Goal: Information Seeking & Learning: Learn about a topic

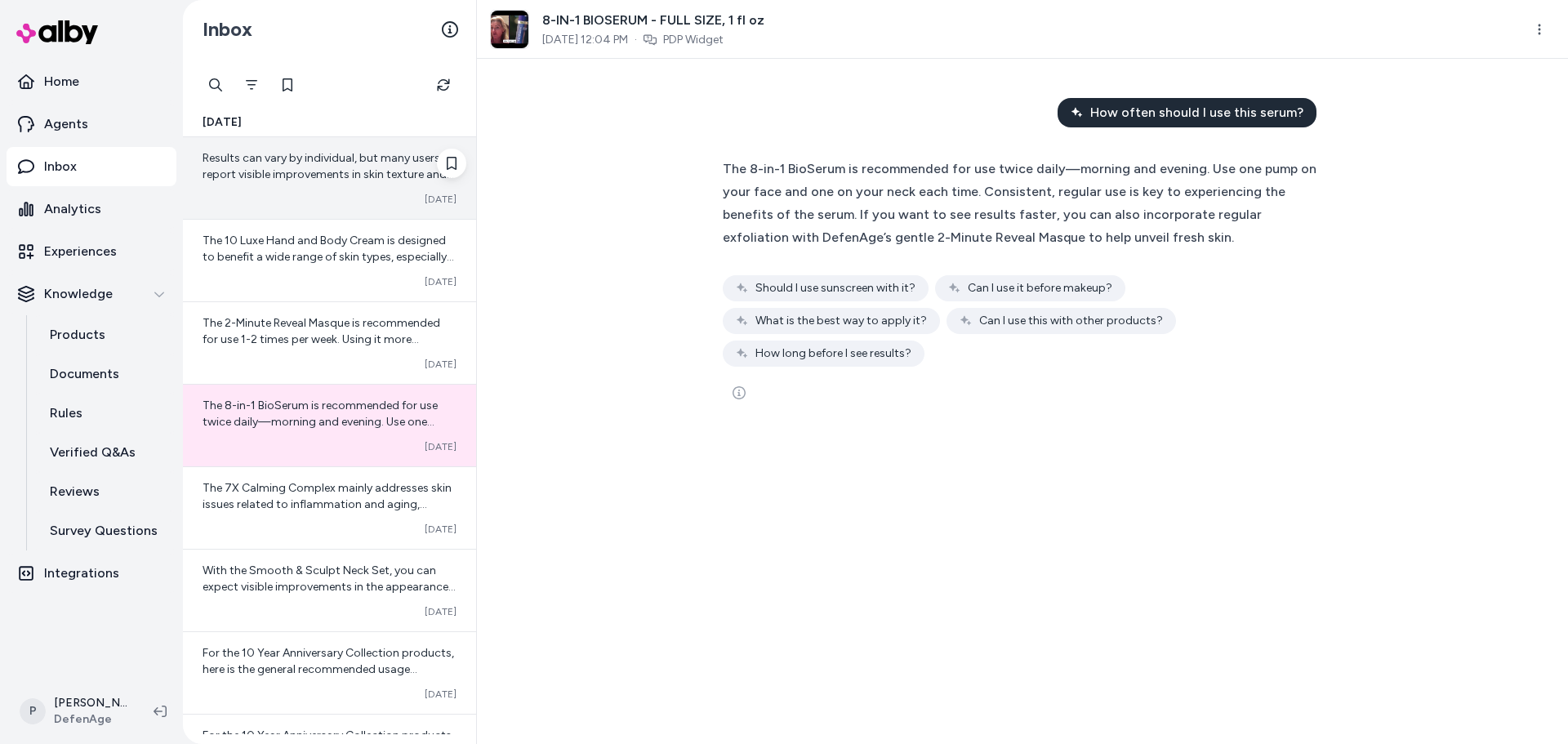
click at [267, 159] on span "Results can vary by individual, but many users report visible improvements in s…" at bounding box center [328, 174] width 251 height 46
